Goal: Find specific page/section: Find specific page/section

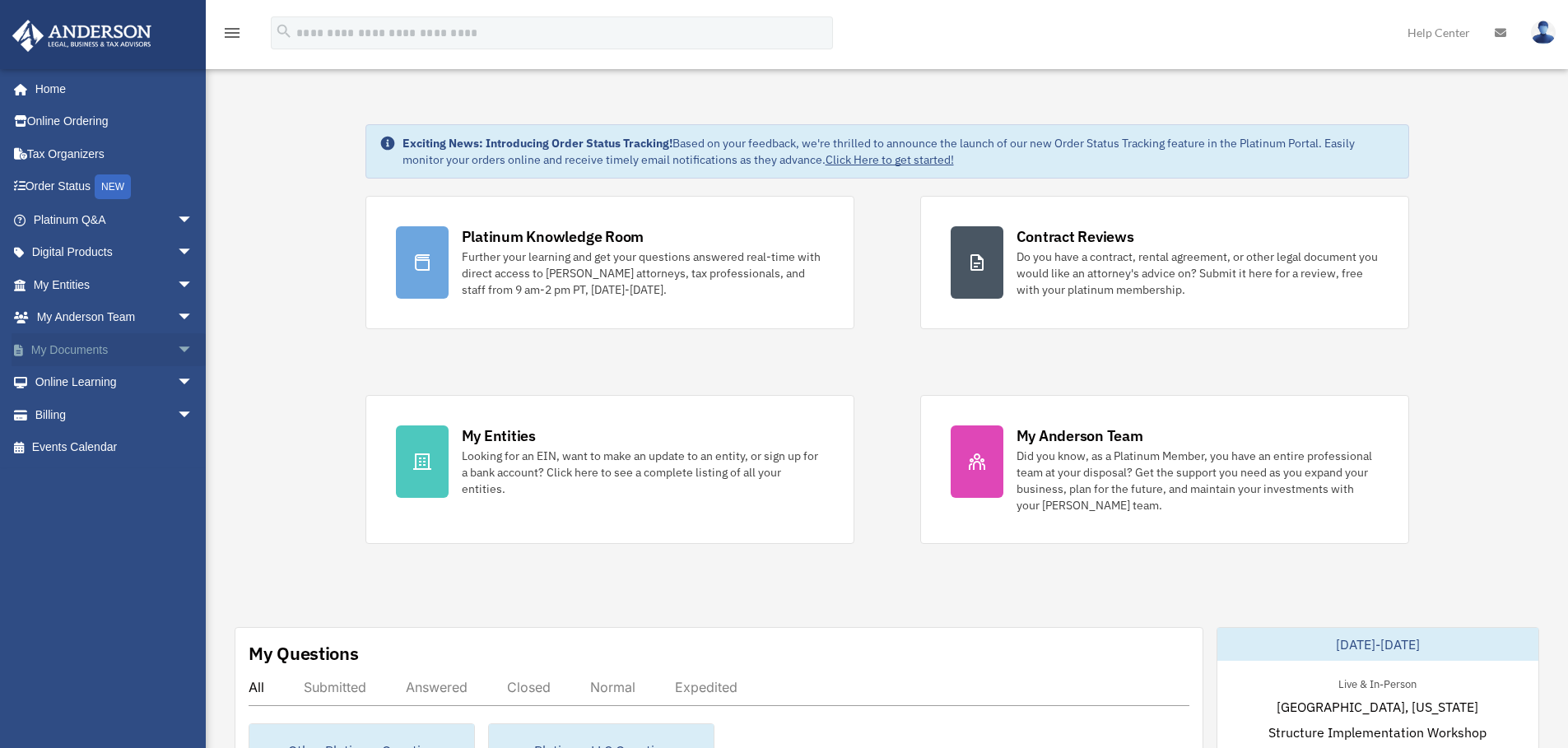
click at [107, 353] on link "My Documents arrow_drop_down" at bounding box center [115, 350] width 206 height 33
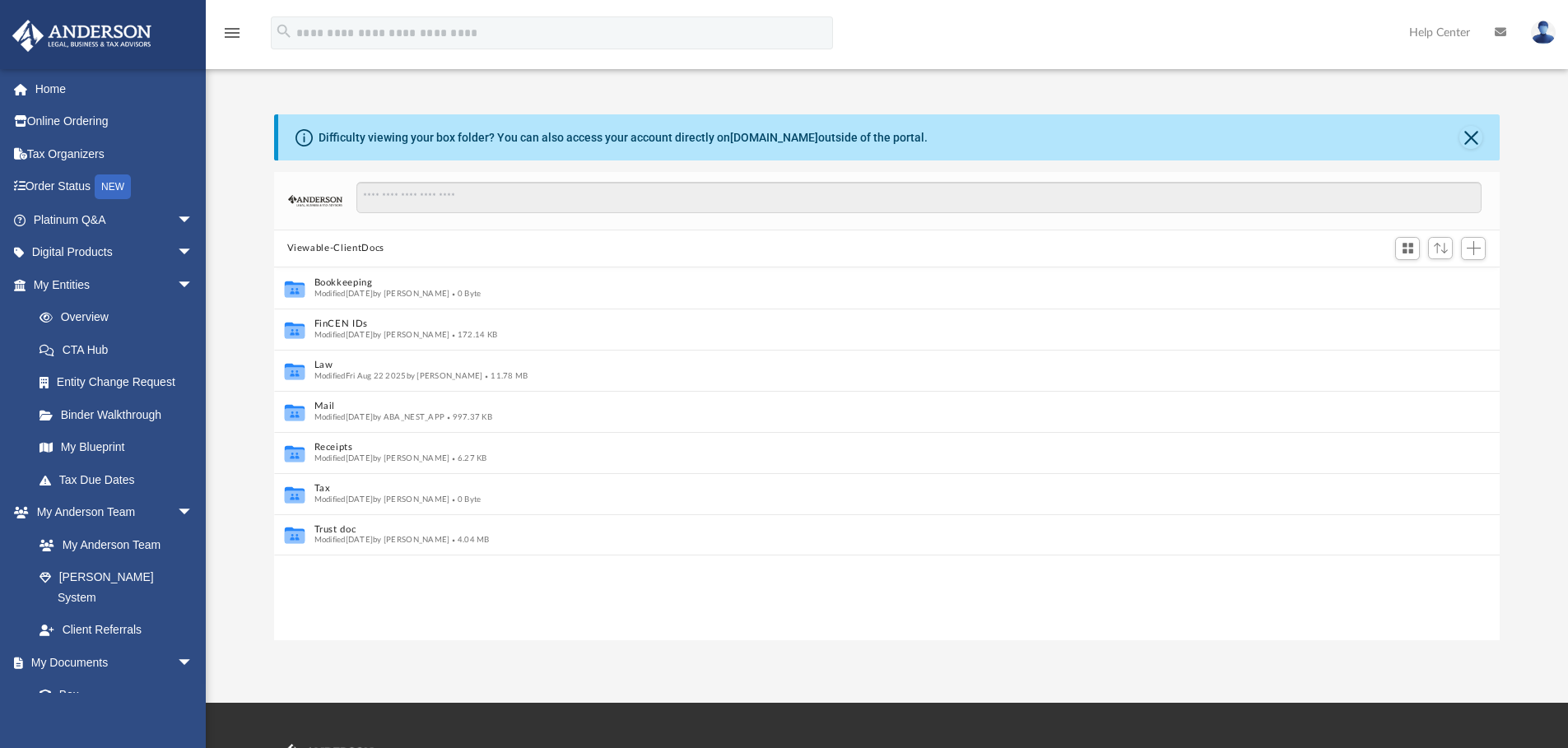
scroll to position [13, 13]
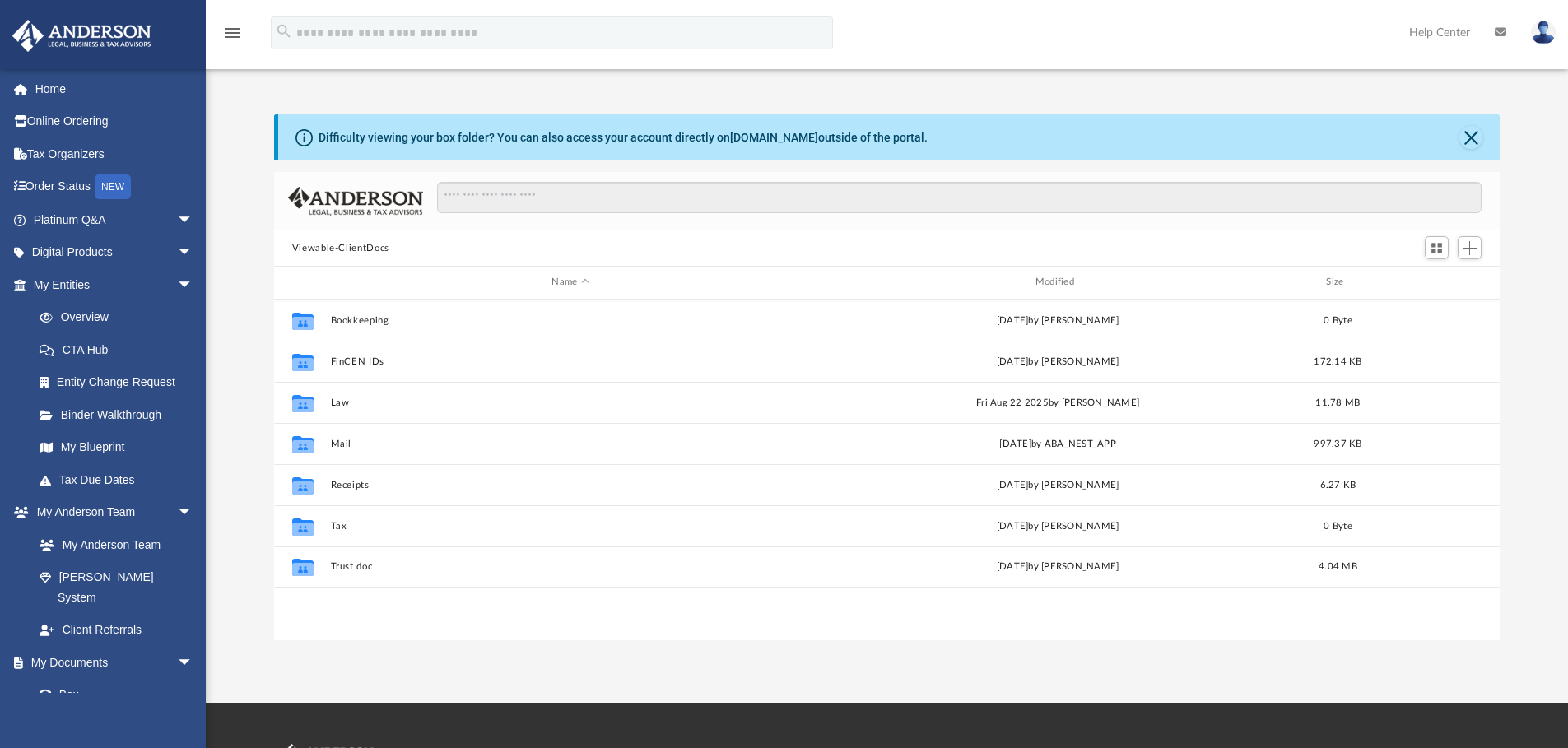
scroll to position [362, 1213]
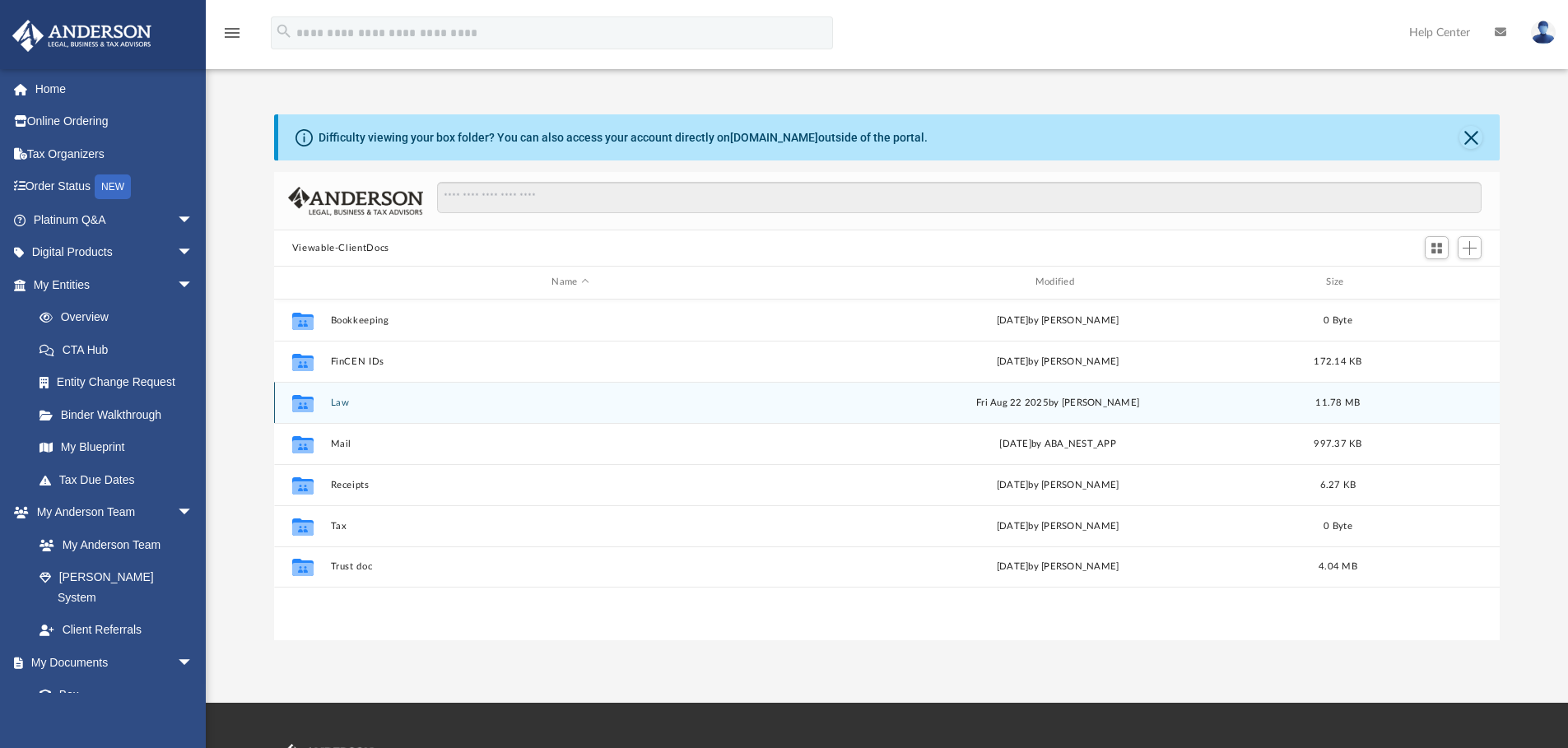
click at [343, 400] on button "Law" at bounding box center [570, 403] width 479 height 11
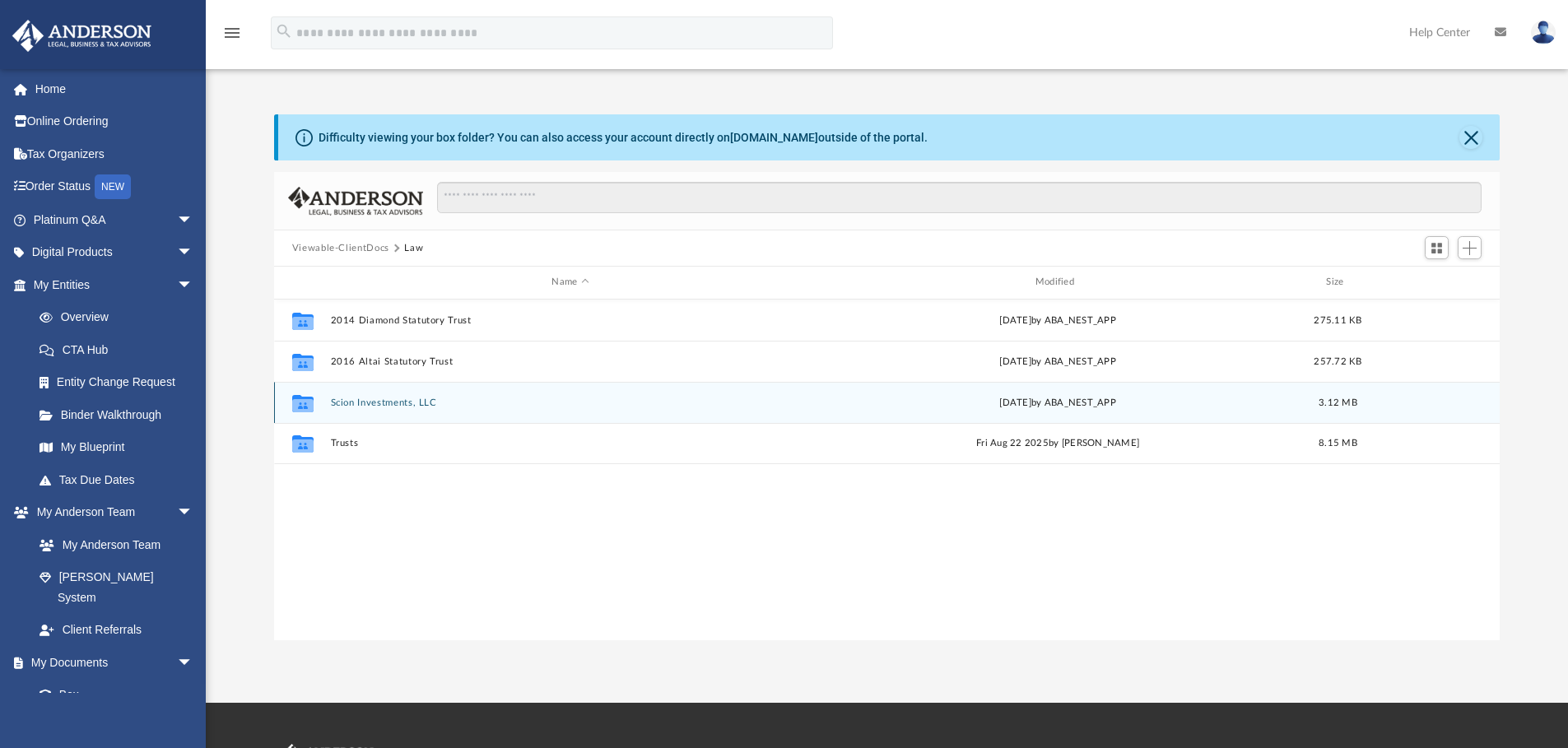
click at [385, 405] on button "Scion Investments, LLC" at bounding box center [570, 403] width 479 height 11
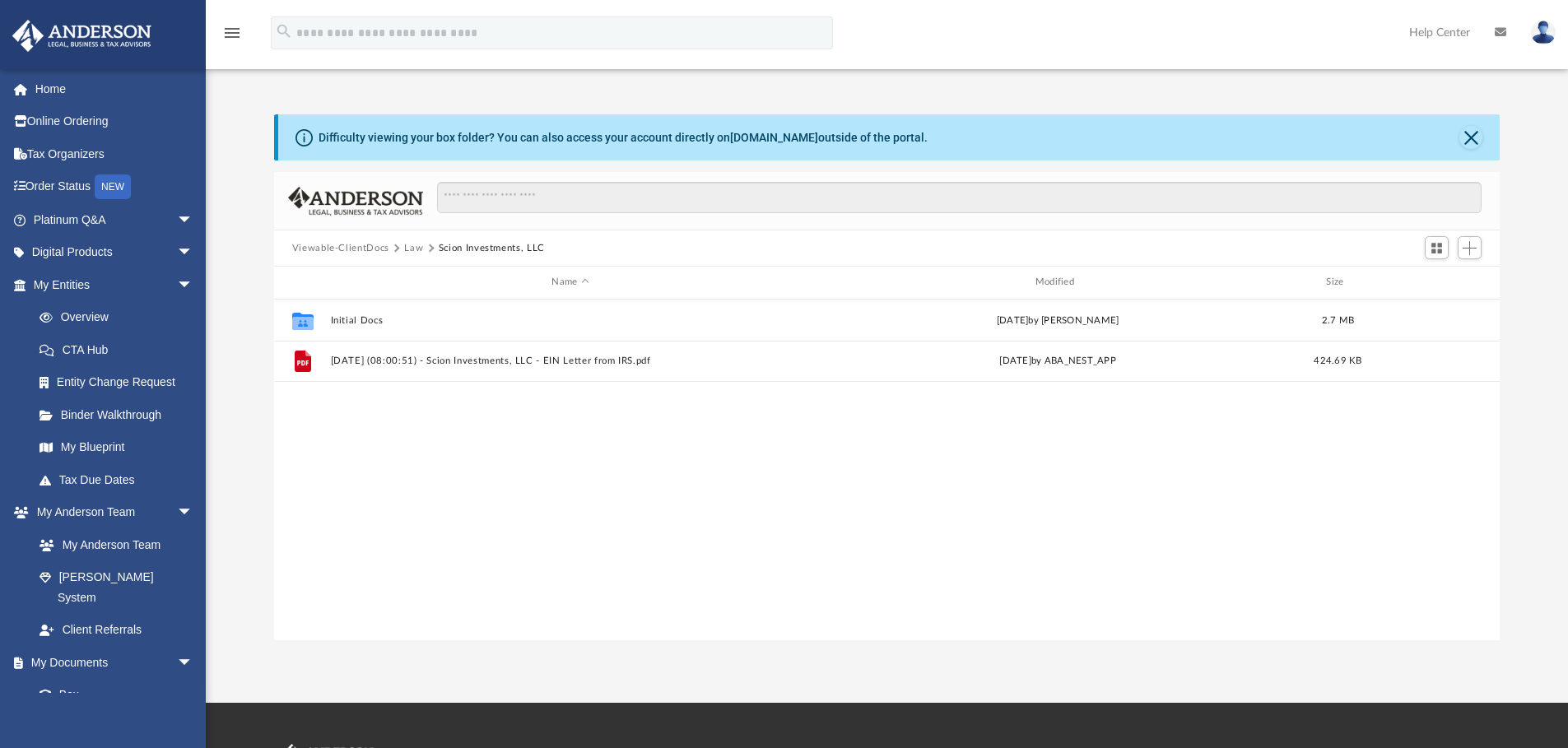
click at [415, 247] on button "Law" at bounding box center [414, 248] width 19 height 14
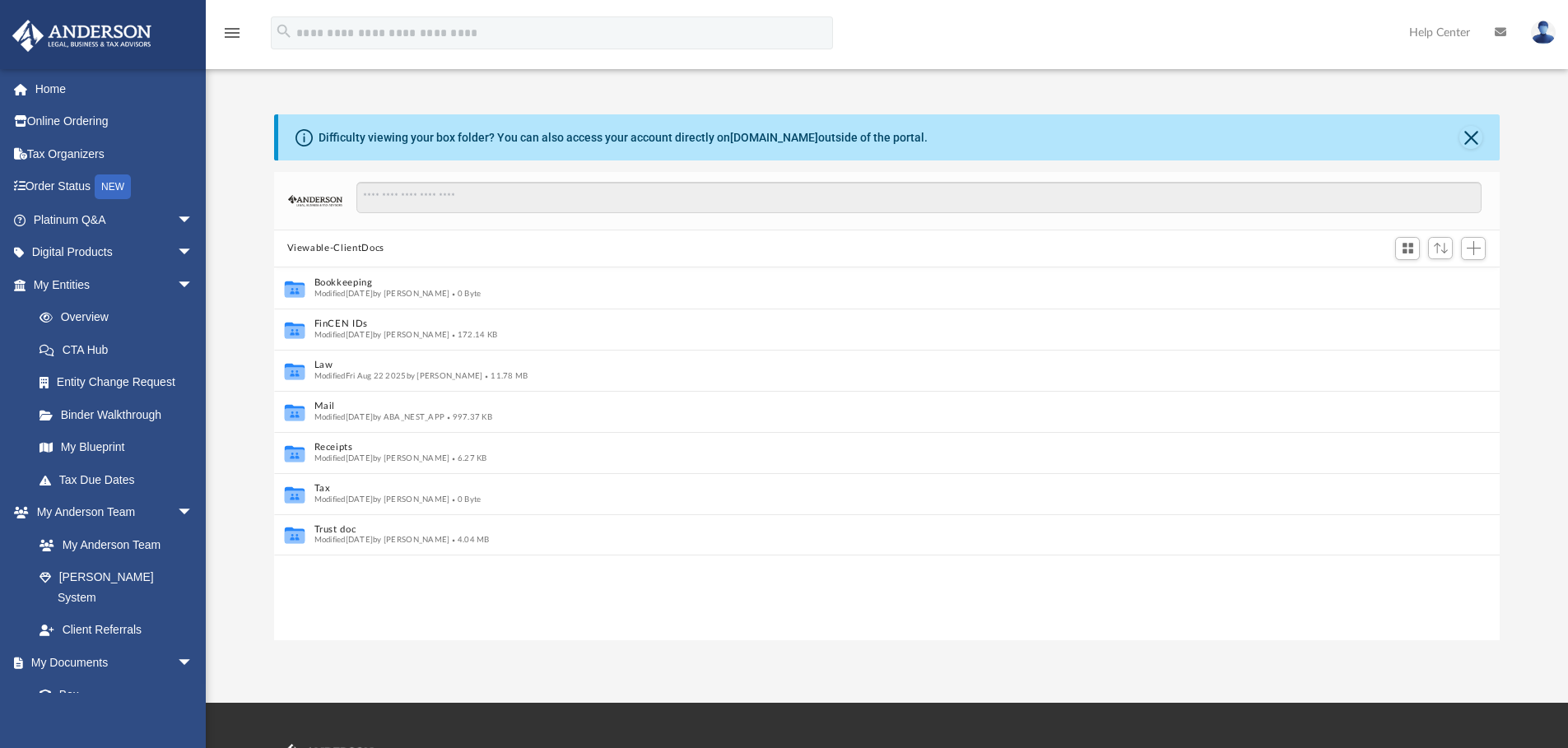
scroll to position [13, 13]
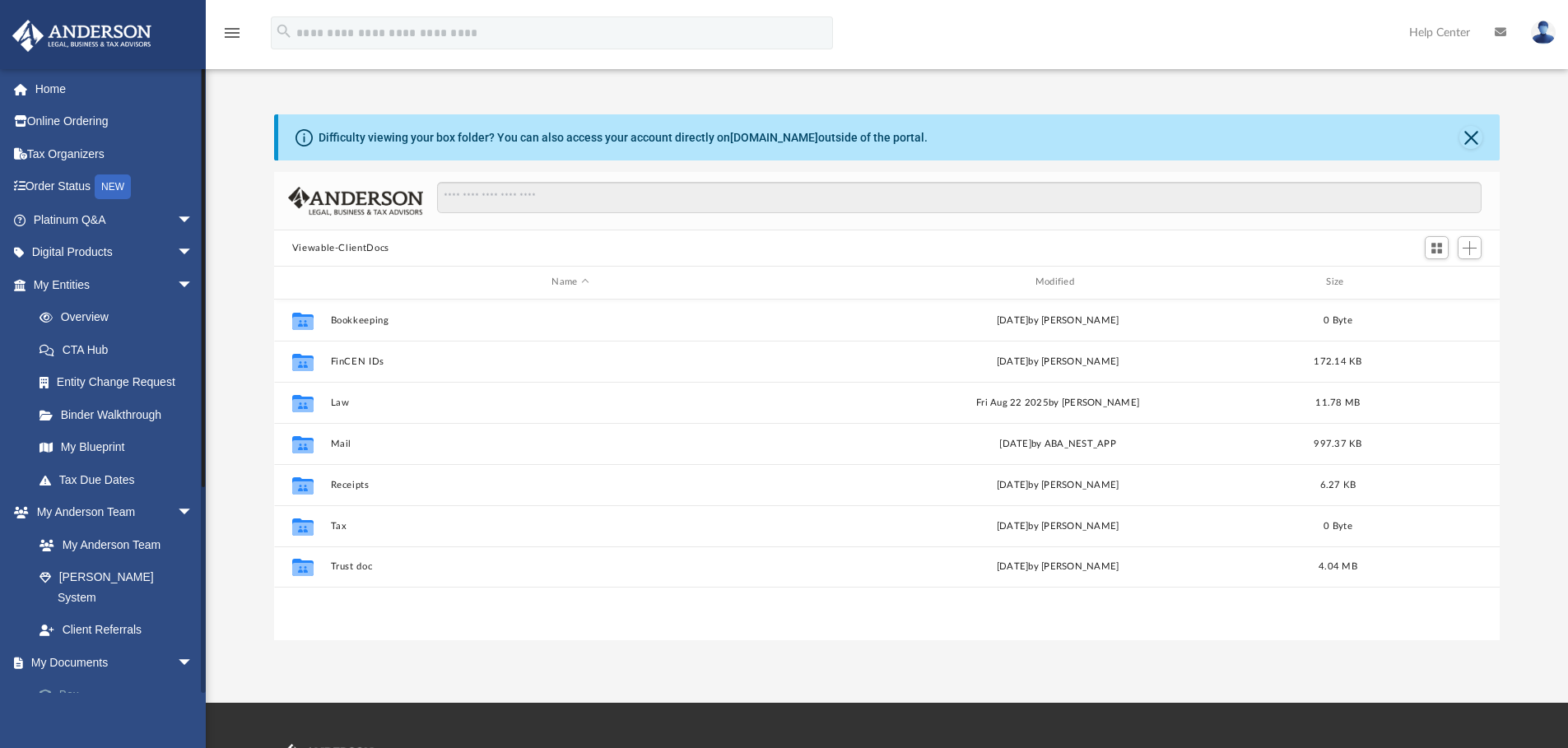
click at [55, 689] on span at bounding box center [54, 695] width 11 height 12
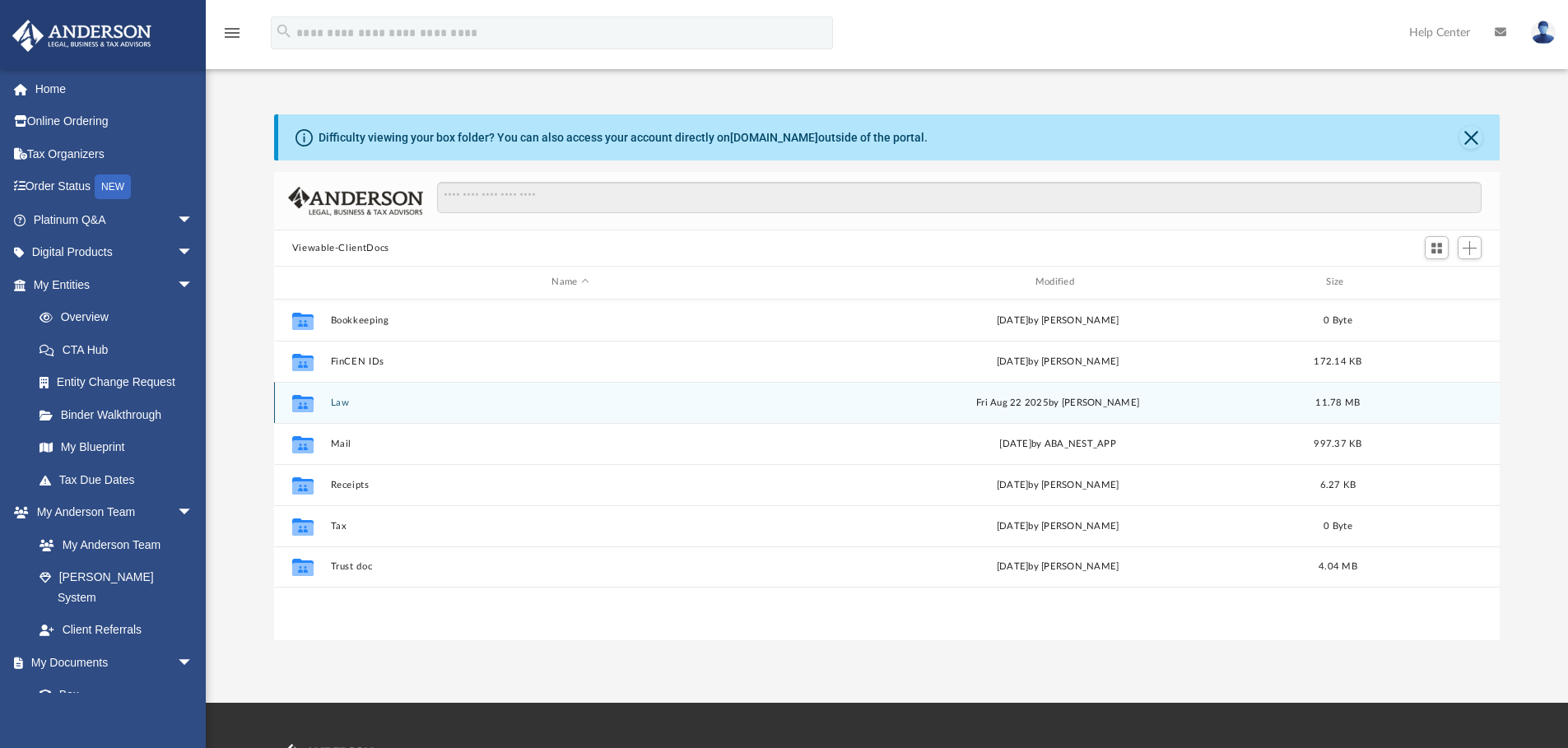
click at [343, 403] on button "Law" at bounding box center [570, 403] width 479 height 11
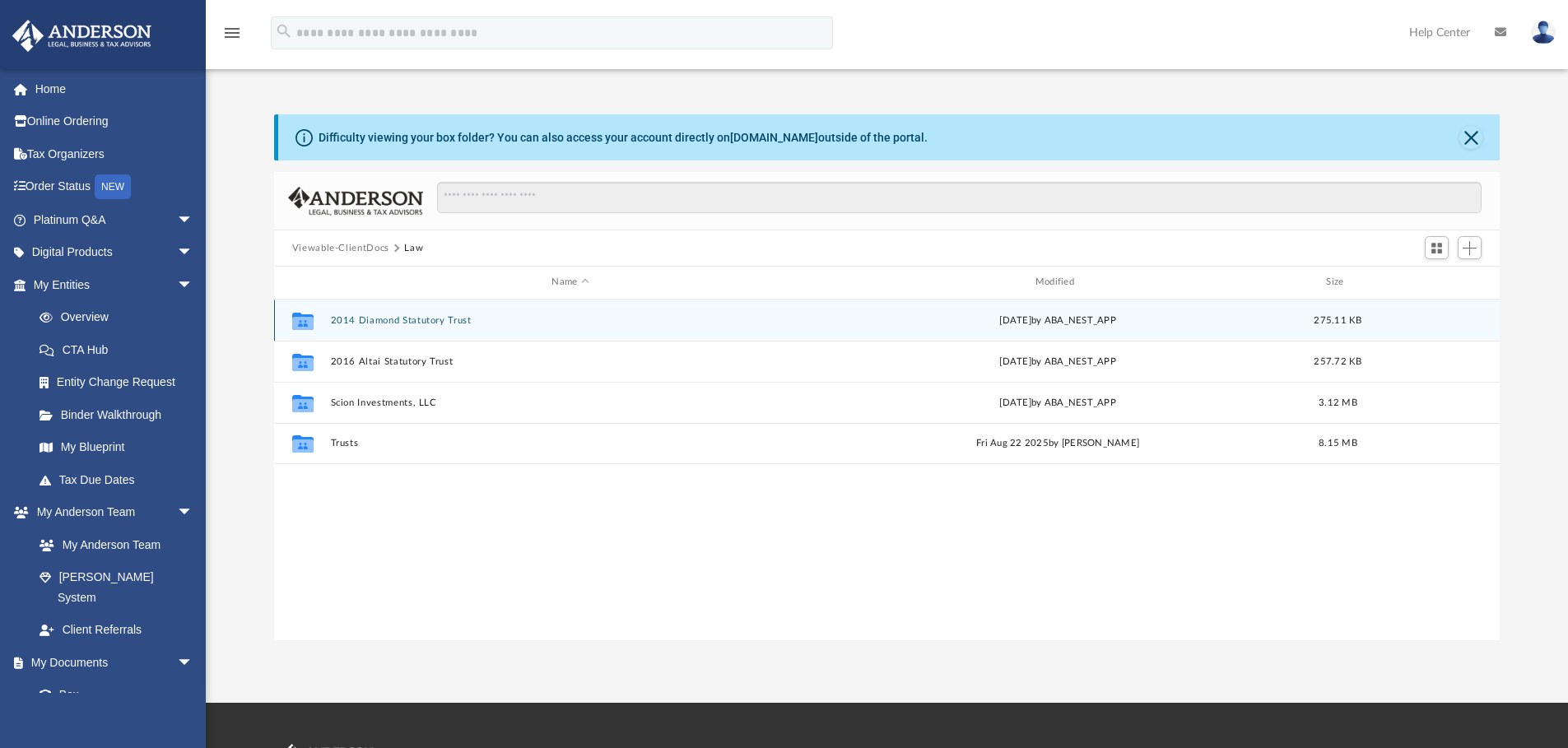
click at [416, 318] on button "2014 Diamond Statutory Trust" at bounding box center [570, 320] width 479 height 11
